Goal: Communication & Community: Answer question/provide support

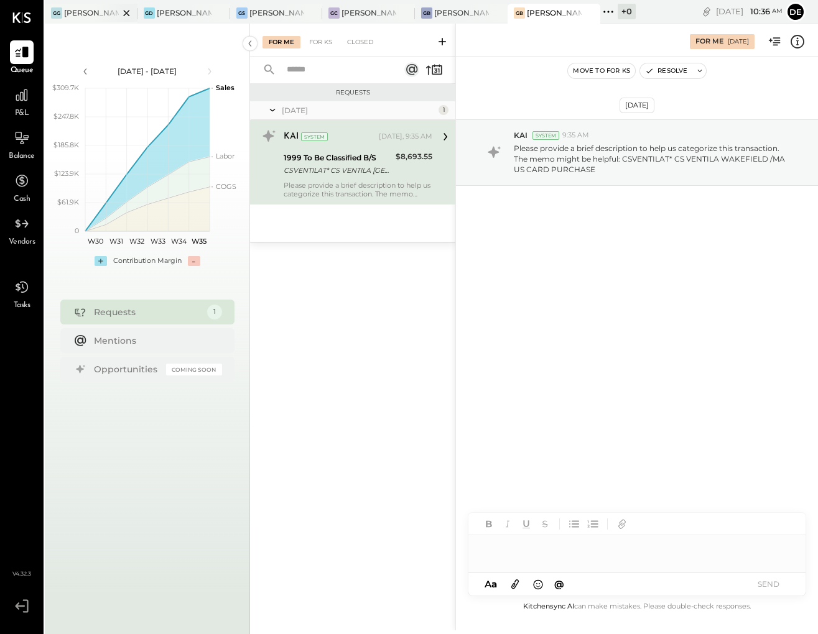
click at [96, 10] on div at bounding box center [116, 13] width 44 height 18
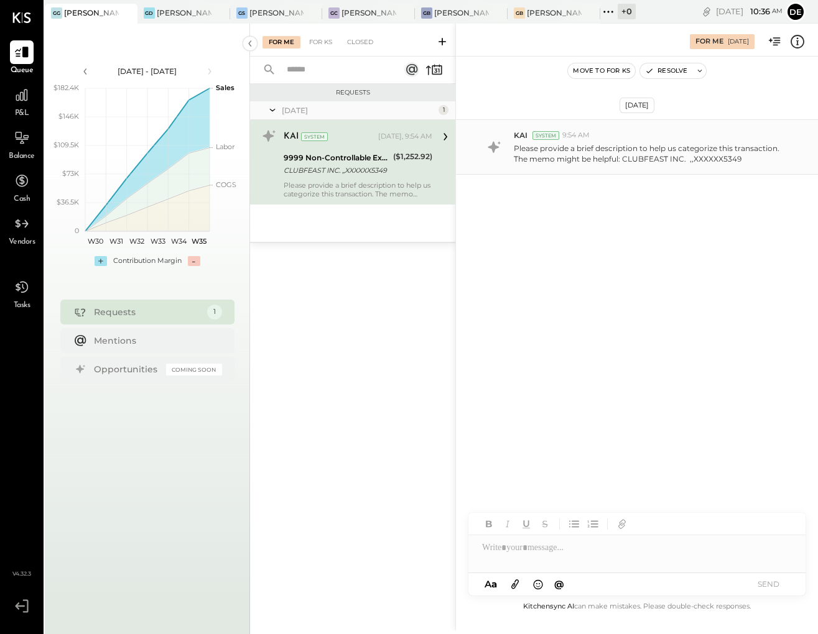
click at [623, 163] on p "Please provide a brief description to help us categorize this transaction. The …" at bounding box center [653, 153] width 279 height 21
click at [608, 557] on div at bounding box center [636, 548] width 337 height 25
click at [777, 587] on button "SEND" at bounding box center [768, 584] width 50 height 17
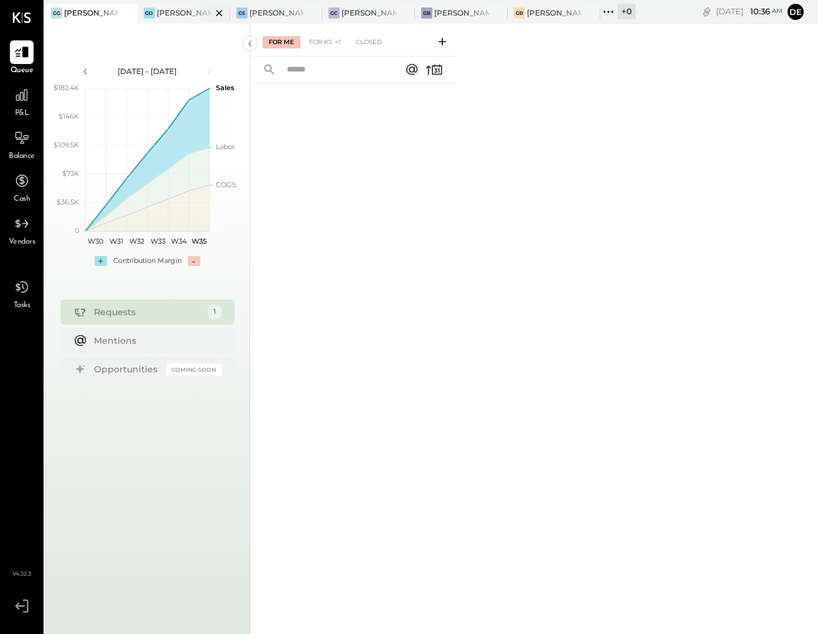
click at [187, 17] on div at bounding box center [209, 13] width 44 height 18
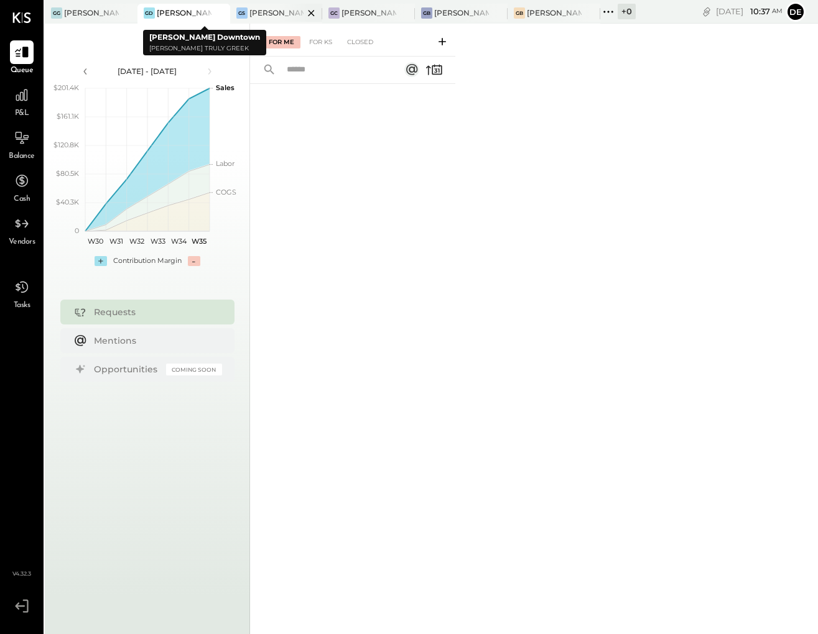
click at [284, 10] on div at bounding box center [301, 13] width 44 height 18
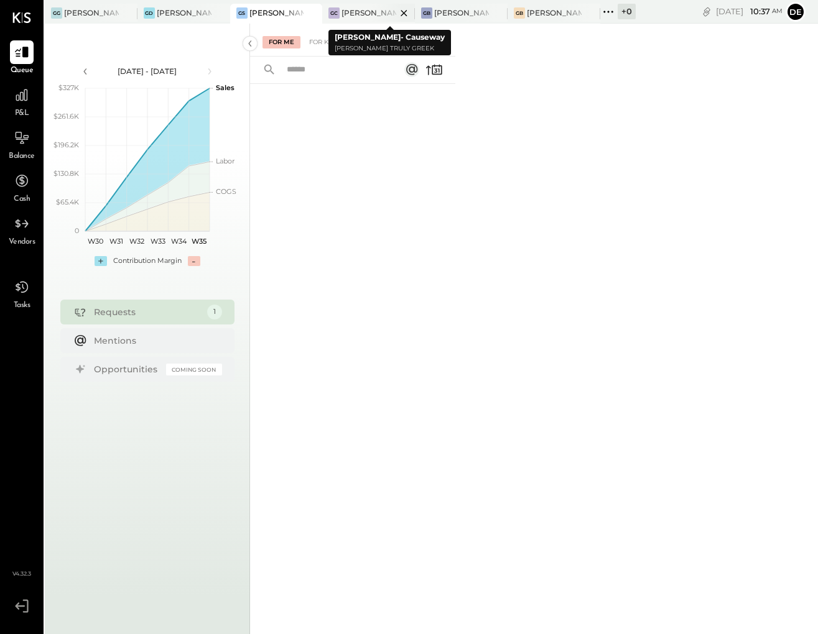
click at [364, 15] on div "[PERSON_NAME]- Causeway" at bounding box center [368, 12] width 55 height 11
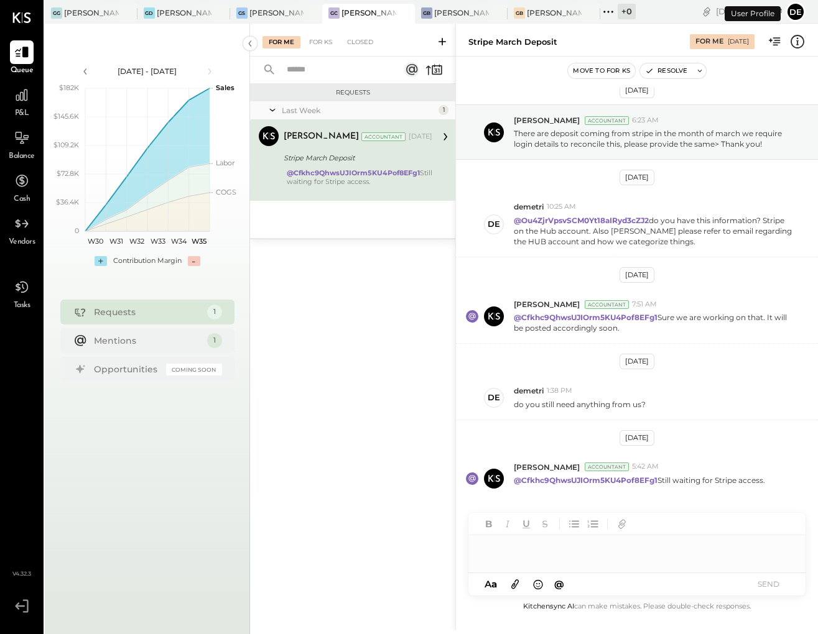
scroll to position [4, 0]
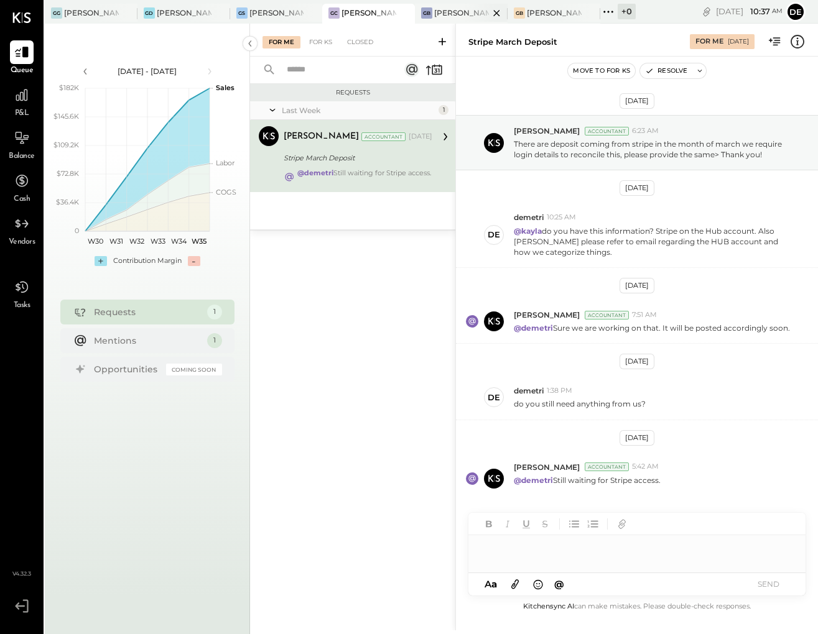
click at [453, 4] on div "GB [PERSON_NAME] [GEOGRAPHIC_DATA]" at bounding box center [461, 14] width 93 height 20
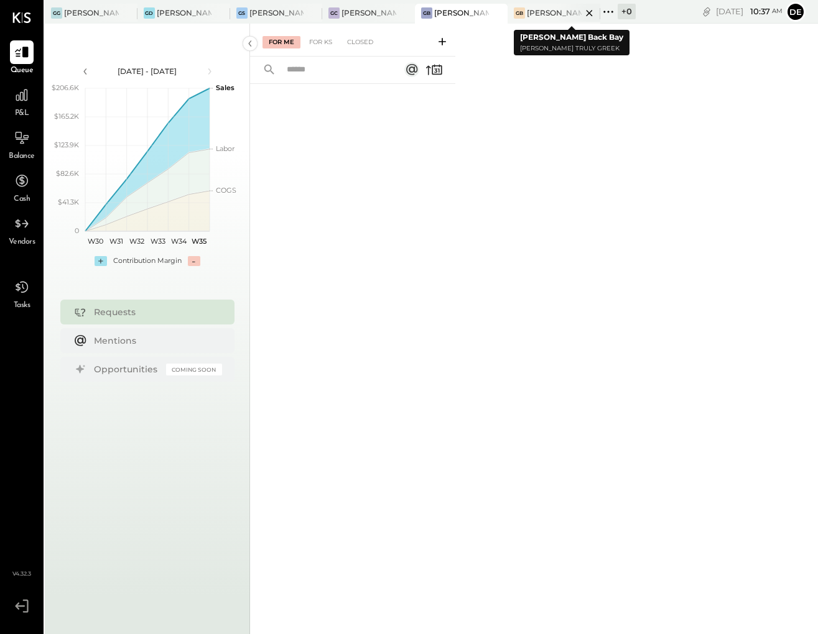
click at [554, 12] on div "[PERSON_NAME] Back Bay" at bounding box center [554, 12] width 55 height 11
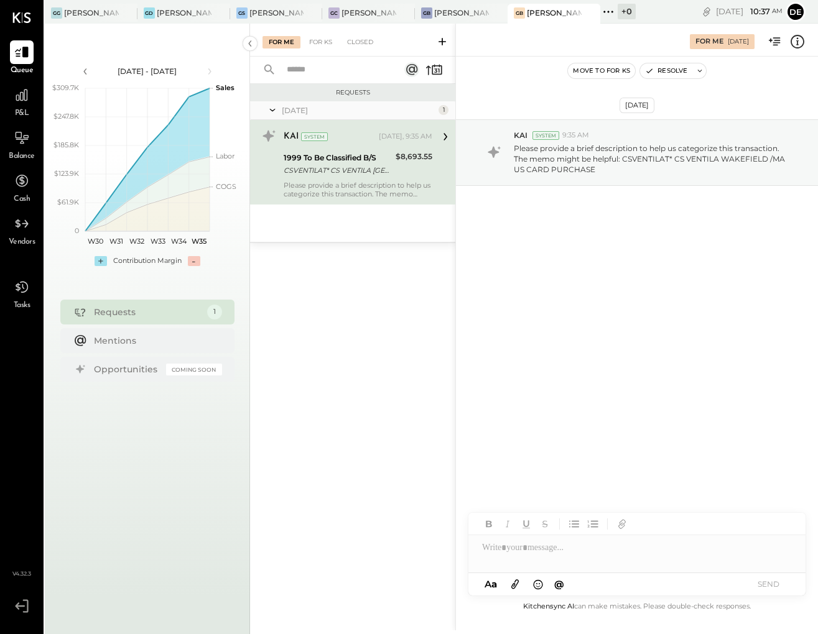
click at [583, 561] on div at bounding box center [636, 543] width 337 height 60
click at [593, 557] on div at bounding box center [636, 548] width 337 height 25
click at [761, 588] on button "SEND" at bounding box center [768, 584] width 50 height 17
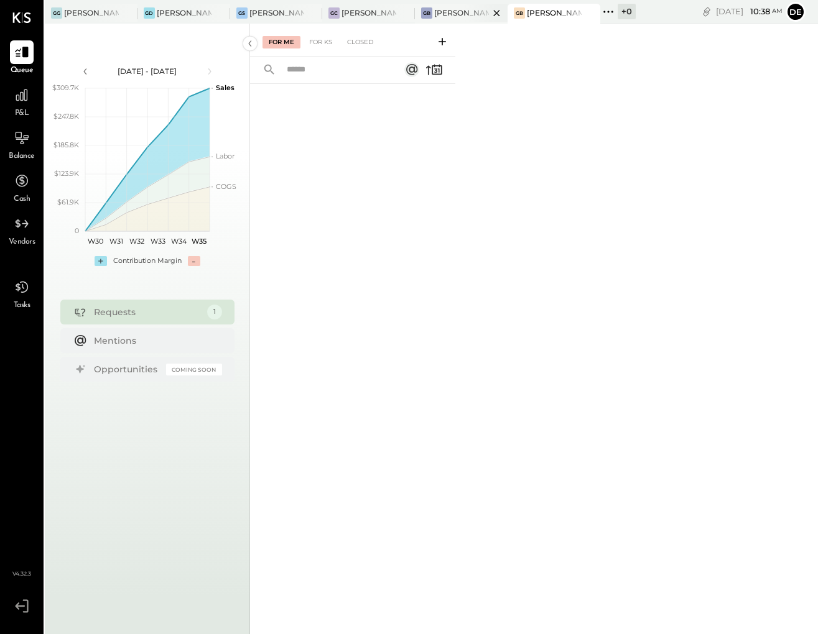
click at [444, 12] on div "[PERSON_NAME] [GEOGRAPHIC_DATA]" at bounding box center [461, 12] width 55 height 11
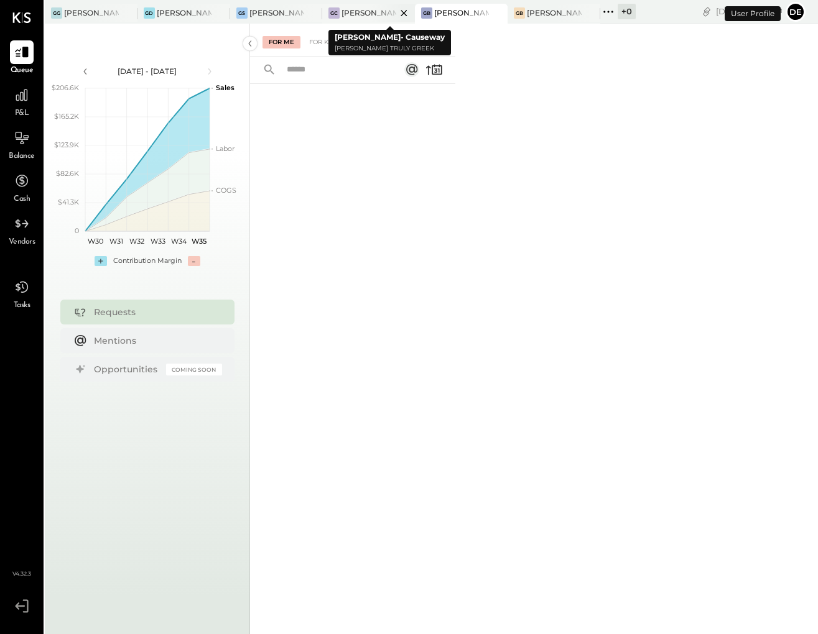
click at [373, 17] on div at bounding box center [393, 13] width 44 height 18
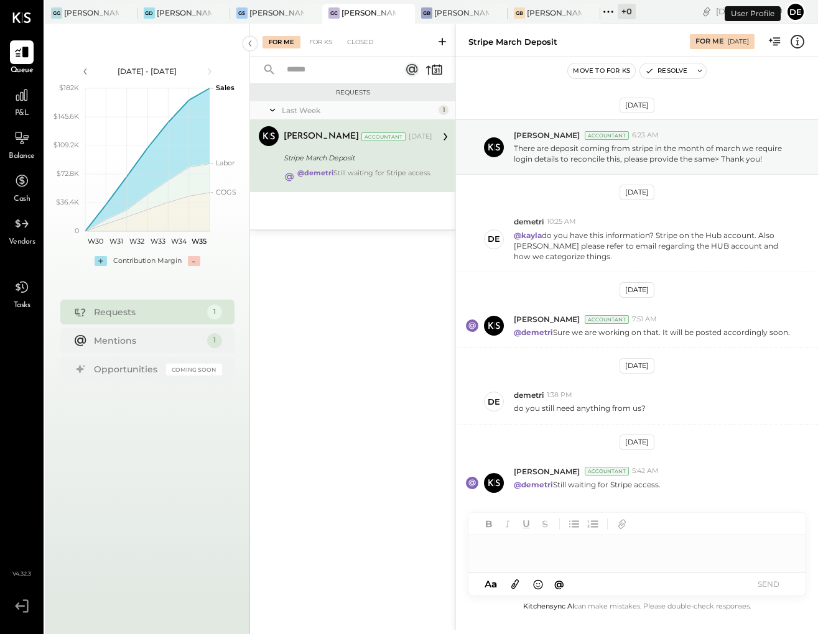
scroll to position [4, 0]
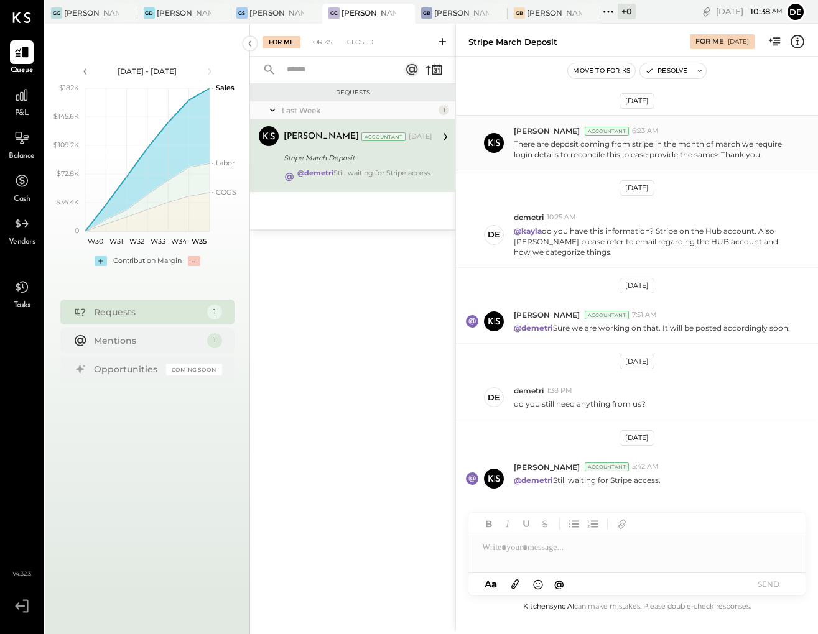
click at [659, 132] on div "[PERSON_NAME] Accountant 6:23 AM" at bounding box center [661, 131] width 294 height 11
click at [651, 221] on div "demetri 10:25 AM" at bounding box center [661, 217] width 294 height 11
click at [646, 159] on p "There are deposit coming from stripe in the month of march we require login det…" at bounding box center [653, 149] width 279 height 21
click at [644, 151] on p "There are deposit coming from stripe in the month of march we require login det…" at bounding box center [653, 149] width 279 height 21
click at [629, 155] on p "There are deposit coming from stripe in the month of march we require login det…" at bounding box center [653, 149] width 279 height 21
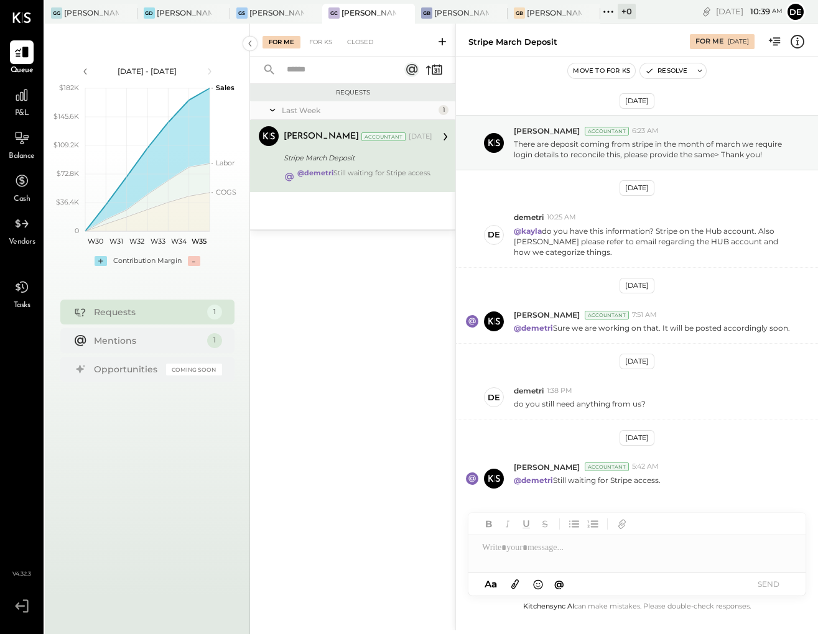
click at [562, 552] on div at bounding box center [636, 548] width 337 height 25
click at [757, 582] on button "SEND" at bounding box center [768, 584] width 50 height 17
